Goal: Navigation & Orientation: Understand site structure

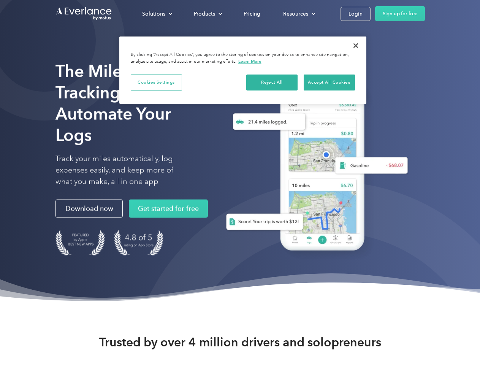
click at [157, 14] on div "Solutions" at bounding box center [153, 13] width 23 height 9
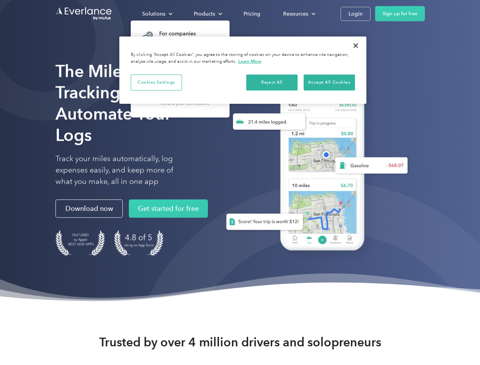
click at [207, 14] on div "Products" at bounding box center [204, 13] width 21 height 9
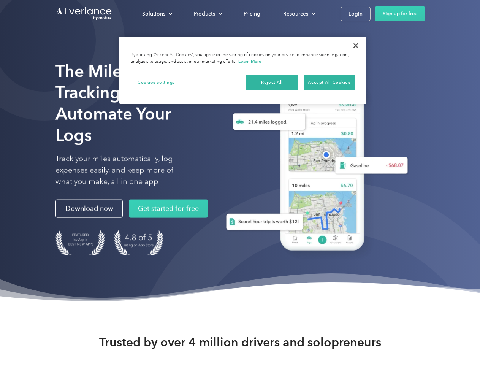
click at [298, 14] on div "Resources" at bounding box center [295, 13] width 25 height 9
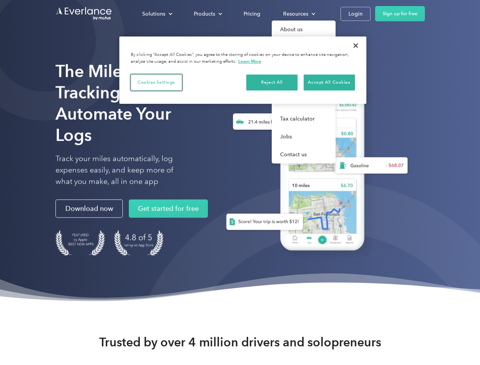
click at [156, 82] on button "Cookies Settings" at bounding box center [156, 82] width 51 height 16
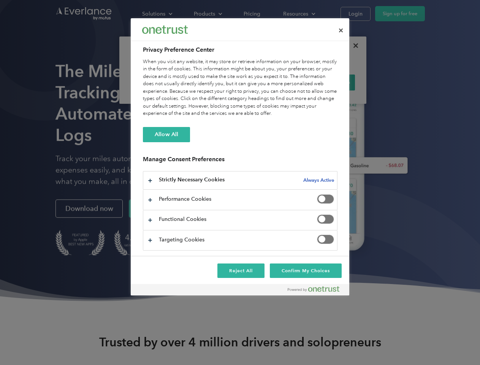
click at [272, 82] on div "When you visit any website, it may store or retrieve information on your browse…" at bounding box center [240, 87] width 194 height 59
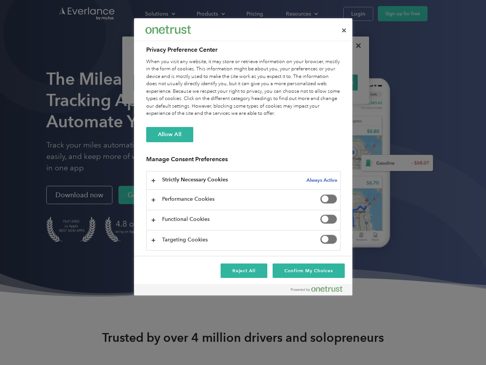
click at [329, 82] on div "When you visit any website, it may store or retrieve information on your browse…" at bounding box center [243, 87] width 194 height 59
click at [355, 46] on div at bounding box center [243, 182] width 486 height 365
